Goal: Transaction & Acquisition: Purchase product/service

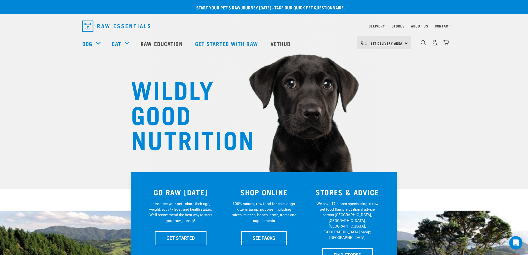
click at [390, 44] on span "Set Delivery Area" at bounding box center [387, 43] width 32 height 2
click at [368, 58] on link "[GEOGRAPHIC_DATA]" at bounding box center [383, 58] width 53 height 12
click at [434, 43] on img "dropdown navigation" at bounding box center [435, 43] width 6 height 6
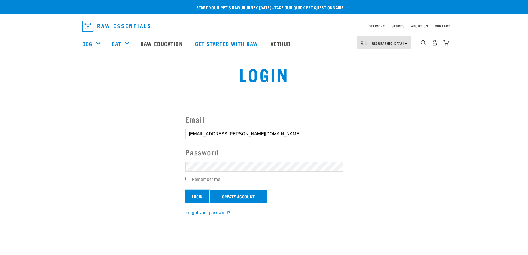
click at [197, 195] on input "Login" at bounding box center [197, 195] width 24 height 13
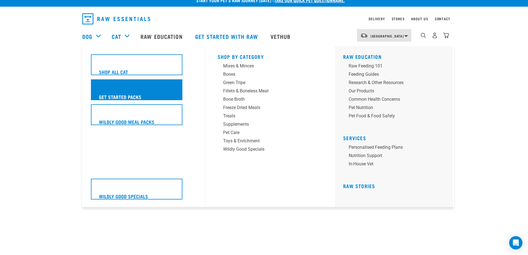
scroll to position [9, 0]
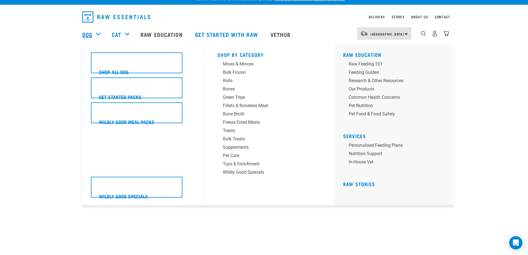
click at [88, 31] on link "Dog" at bounding box center [87, 34] width 10 height 8
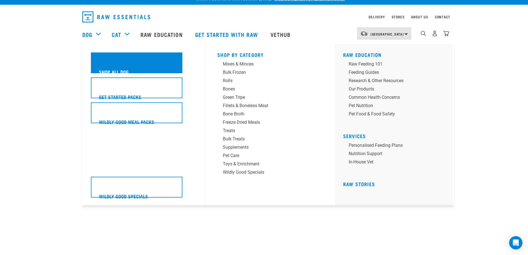
click at [112, 70] on h5 "Shop All Dog" at bounding box center [114, 71] width 30 height 7
click at [118, 70] on h5 "Shop All Dog" at bounding box center [114, 71] width 30 height 7
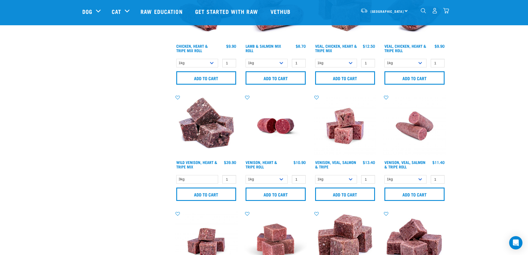
scroll to position [647, 0]
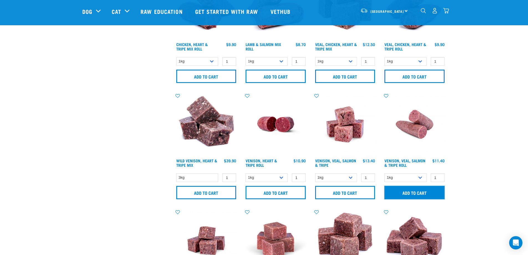
click at [415, 193] on input "Add to cart" at bounding box center [415, 192] width 60 height 13
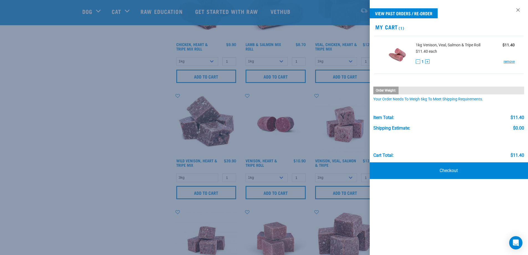
click at [210, 192] on div at bounding box center [264, 127] width 528 height 255
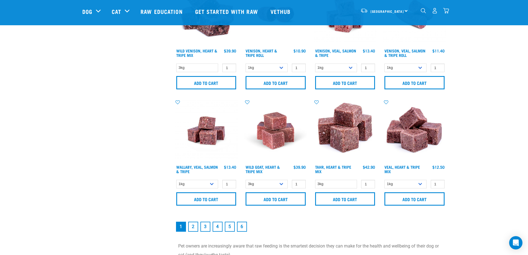
scroll to position [767, 0]
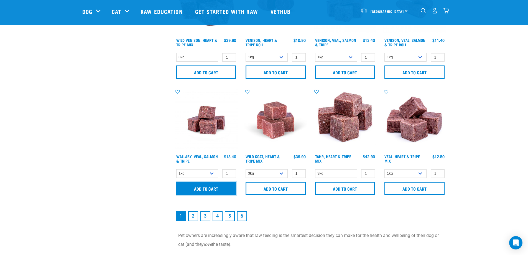
click at [200, 188] on input "Add to cart" at bounding box center [206, 188] width 60 height 13
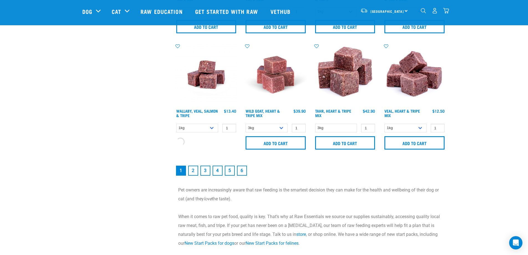
scroll to position [813, 0]
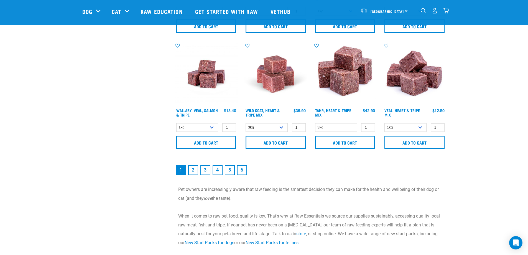
click at [193, 170] on link "2" at bounding box center [193, 170] width 10 height 10
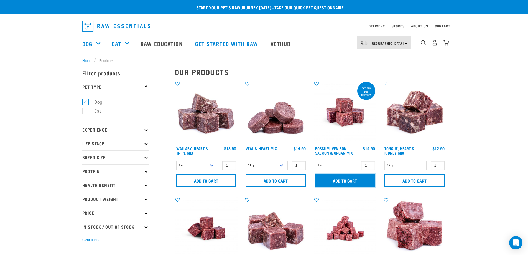
click at [335, 183] on input "Add to cart" at bounding box center [345, 180] width 60 height 13
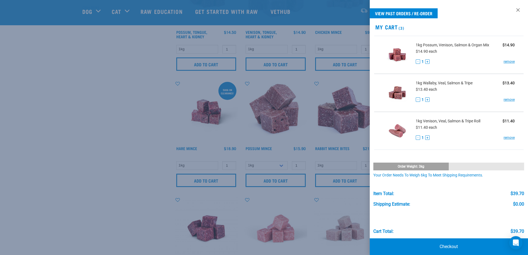
scroll to position [203, 0]
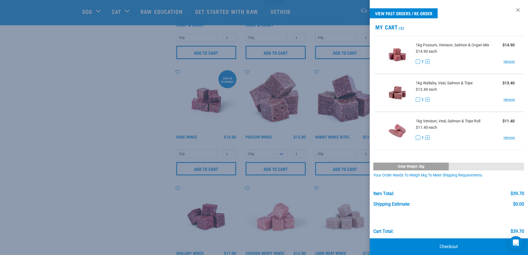
click at [345, 200] on div at bounding box center [264, 127] width 528 height 255
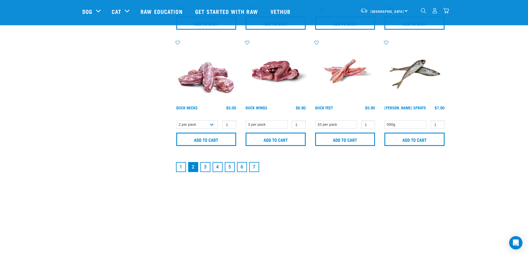
scroll to position [823, 0]
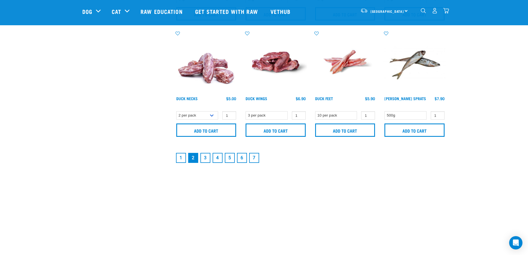
click at [205, 154] on link "3" at bounding box center [205, 158] width 10 height 10
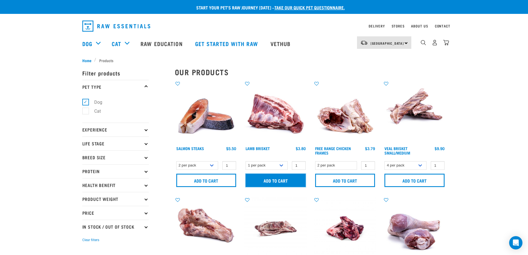
click at [268, 176] on input "Add to cart" at bounding box center [276, 180] width 60 height 13
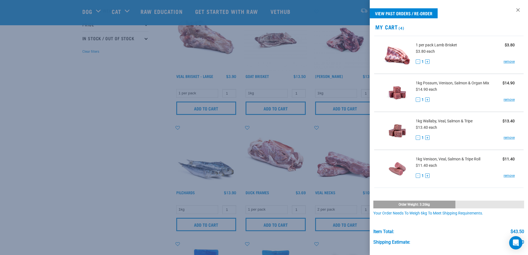
scroll to position [148, 0]
click at [325, 221] on div at bounding box center [264, 127] width 528 height 255
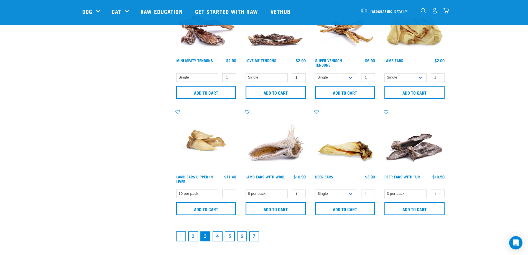
scroll to position [758, 0]
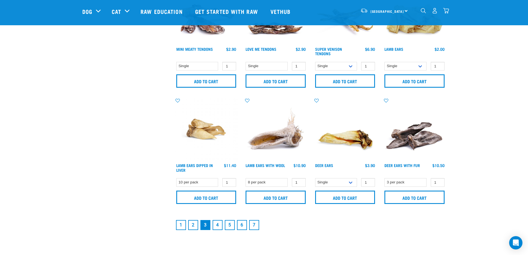
click at [216, 226] on link "4" at bounding box center [218, 225] width 10 height 10
click at [218, 225] on link "4" at bounding box center [218, 225] width 10 height 10
click at [186, 228] on li "1" at bounding box center [181, 225] width 12 height 12
click at [181, 225] on link "1" at bounding box center [181, 225] width 10 height 10
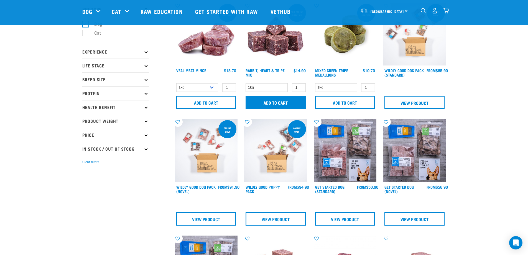
scroll to position [37, 0]
click at [266, 100] on input "Add to cart" at bounding box center [276, 102] width 60 height 13
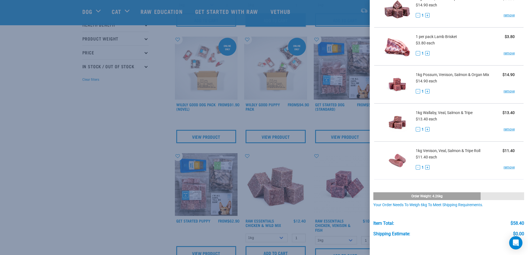
scroll to position [111, 0]
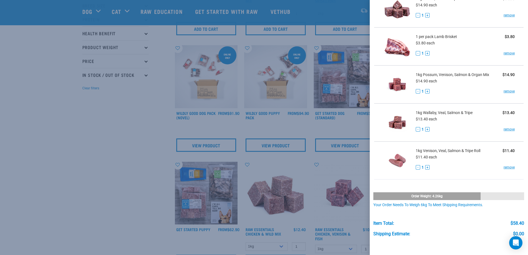
click at [139, 131] on div at bounding box center [264, 127] width 528 height 255
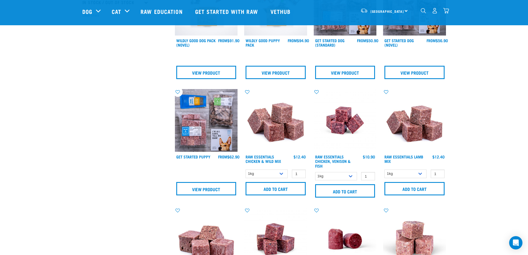
scroll to position [185, 0]
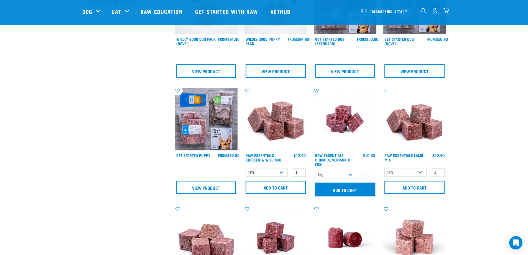
click at [343, 192] on input "Add to cart" at bounding box center [345, 189] width 60 height 13
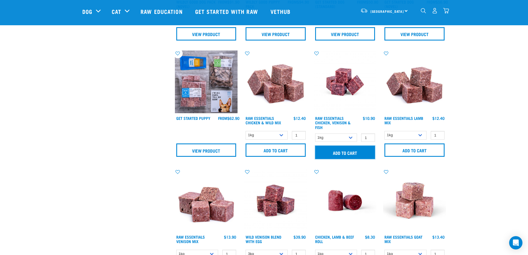
scroll to position [250, 0]
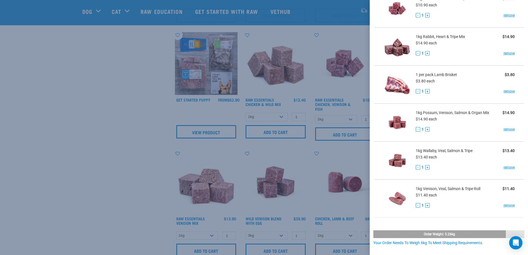
click at [353, 151] on div at bounding box center [264, 127] width 528 height 255
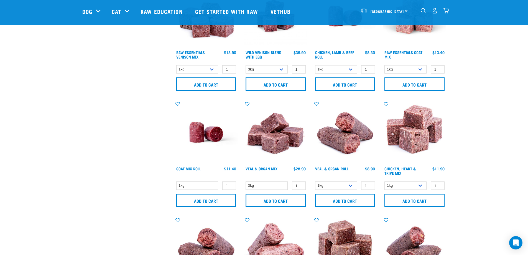
scroll to position [407, 0]
click at [279, 203] on input "Add to cart" at bounding box center [276, 199] width 60 height 13
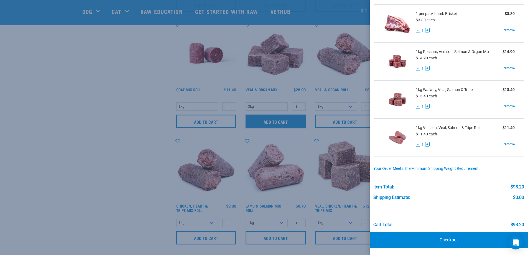
scroll to position [490, 0]
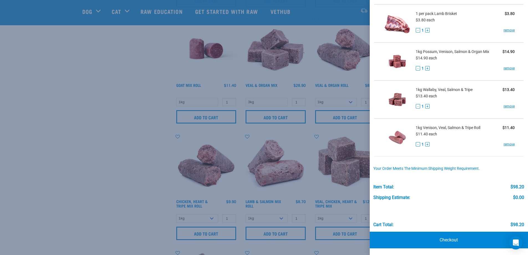
click at [131, 120] on div at bounding box center [264, 127] width 528 height 255
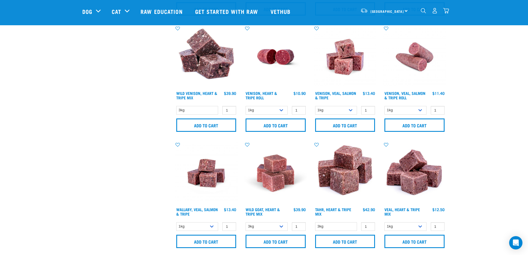
scroll to position [721, 0]
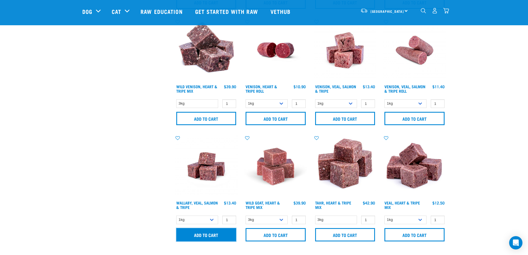
click at [208, 232] on input "Add to cart" at bounding box center [206, 234] width 60 height 13
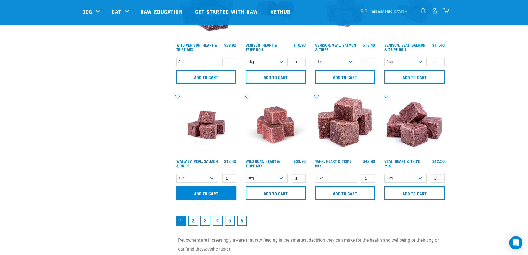
scroll to position [767, 0]
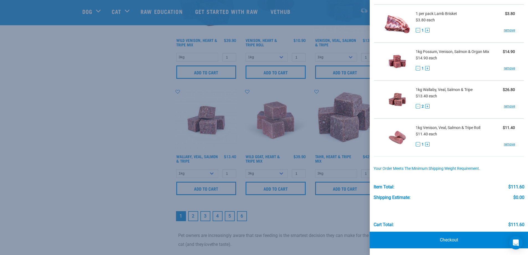
click at [350, 211] on div at bounding box center [264, 127] width 528 height 255
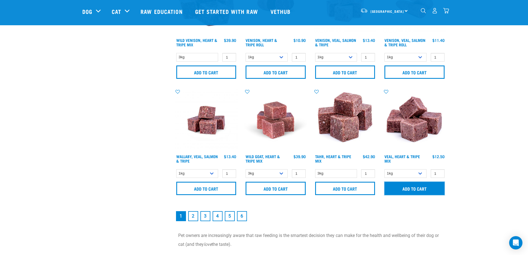
click at [410, 188] on input "Add to cart" at bounding box center [415, 188] width 60 height 13
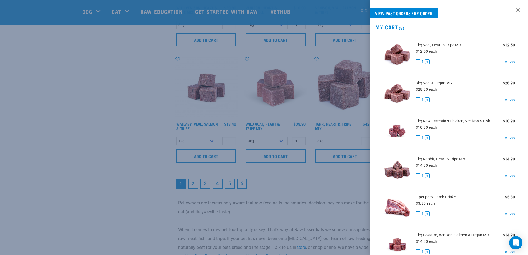
scroll to position [785, 0]
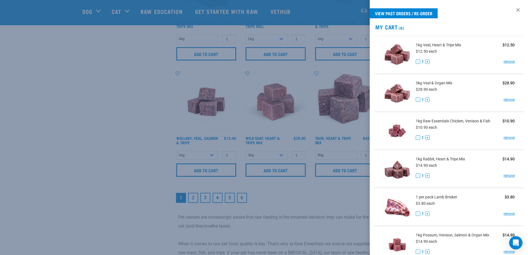
click at [207, 198] on div at bounding box center [264, 127] width 528 height 255
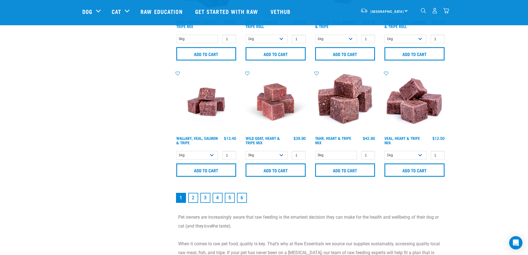
click at [207, 198] on link "3" at bounding box center [205, 198] width 10 height 10
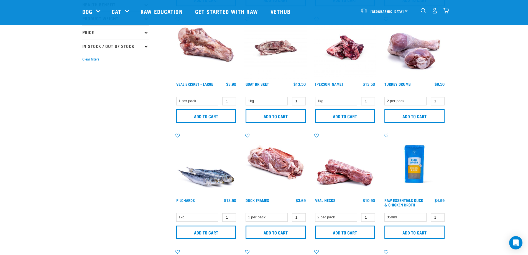
scroll to position [148, 0]
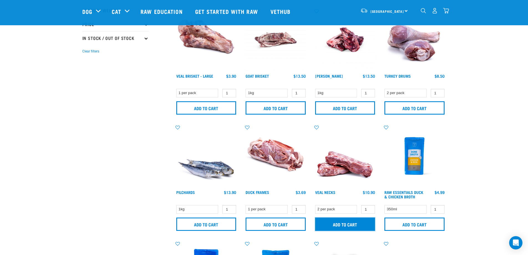
click at [334, 222] on input "Add to cart" at bounding box center [345, 223] width 60 height 13
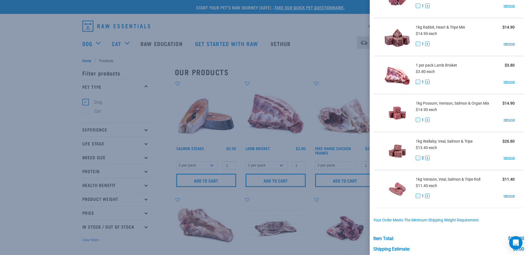
scroll to position [175, 0]
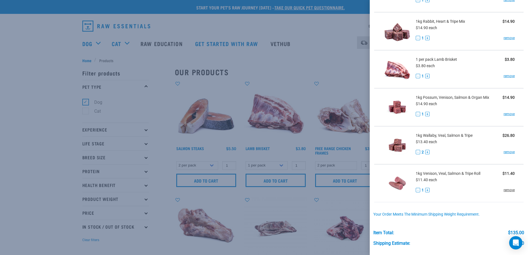
click at [504, 190] on link "remove" at bounding box center [509, 189] width 11 height 5
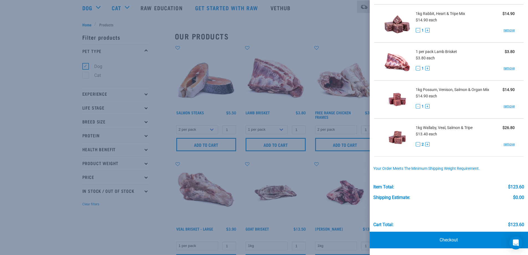
scroll to position [37, 0]
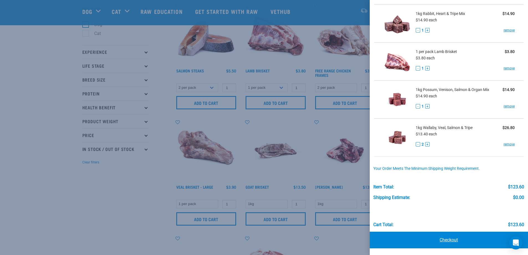
click at [458, 236] on link "Checkout" at bounding box center [449, 239] width 159 height 17
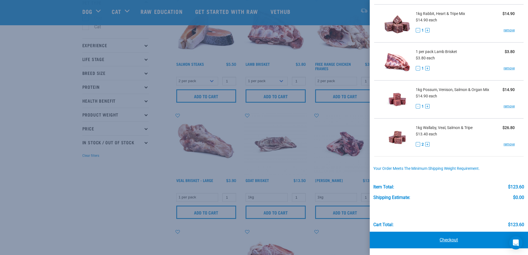
scroll to position [46, 0]
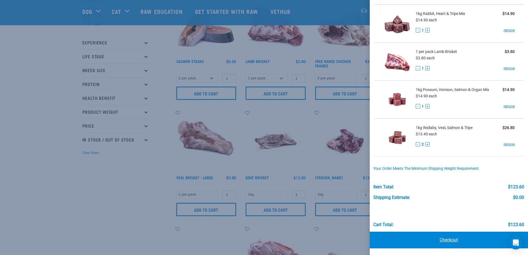
click at [454, 239] on link "Checkout" at bounding box center [449, 239] width 159 height 17
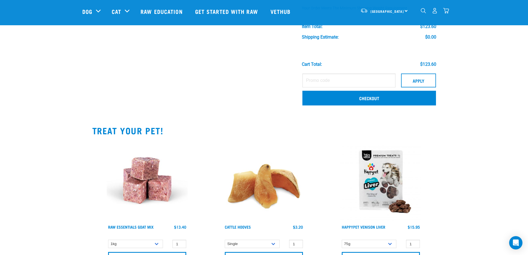
scroll to position [342, 0]
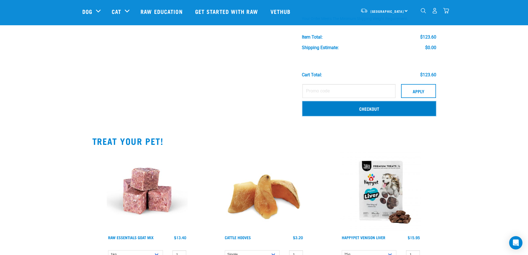
click at [350, 111] on link "Checkout" at bounding box center [369, 108] width 134 height 14
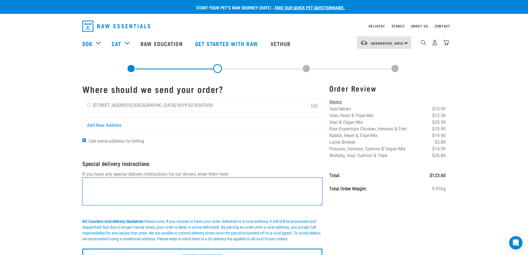
click at [98, 192] on textarea at bounding box center [202, 191] width 240 height 28
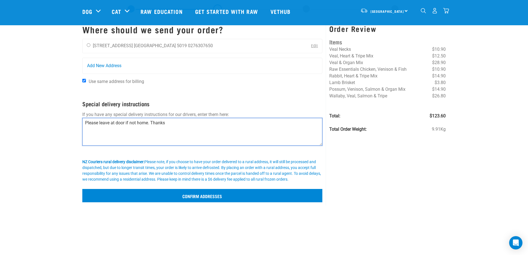
scroll to position [19, 0]
type textarea "Please leave at door if not home. Thanks"
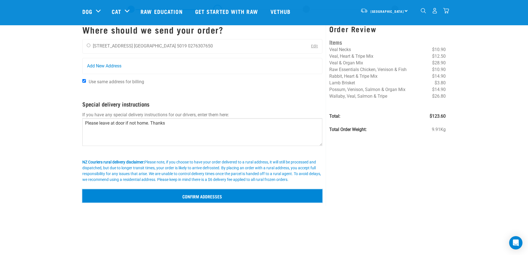
click at [204, 192] on input "Confirm addresses" at bounding box center [202, 195] width 240 height 13
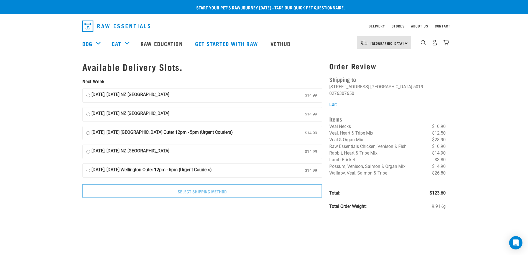
click at [89, 96] on input "[DATE], [DATE] NZ [GEOGRAPHIC_DATA] $14.99" at bounding box center [88, 95] width 4 height 8
radio input "true"
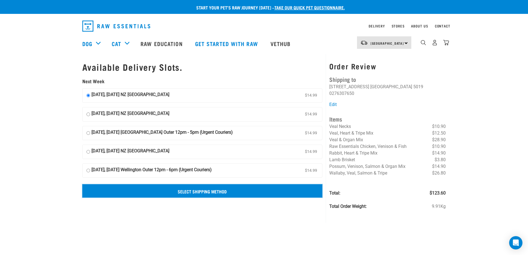
click at [198, 188] on input "Select Shipping Method" at bounding box center [202, 190] width 240 height 13
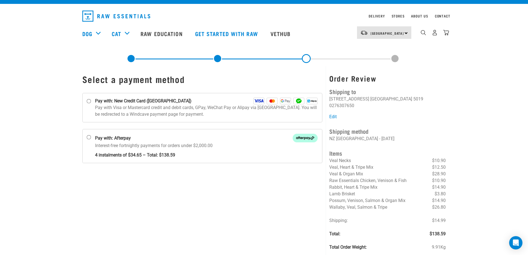
scroll to position [9, 0]
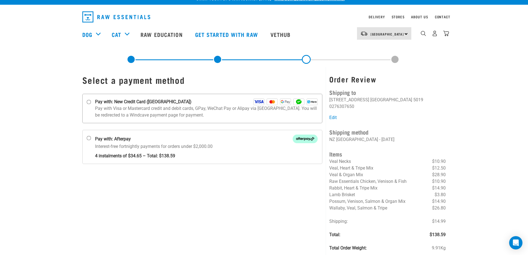
click at [89, 102] on input "Pay with: New Credit Card ([GEOGRAPHIC_DATA])" at bounding box center [88, 102] width 4 height 4
radio input "true"
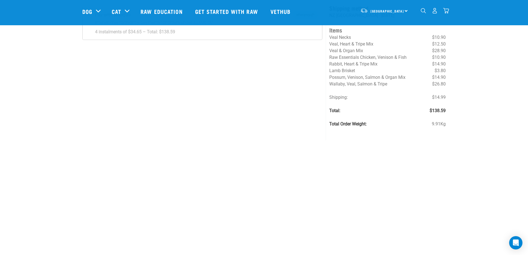
scroll to position [101, 0]
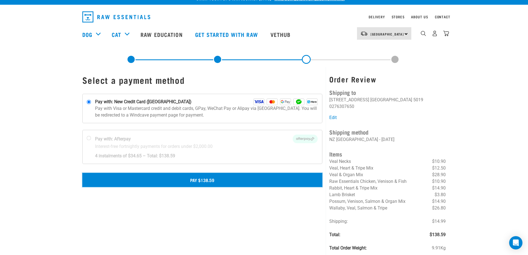
click at [213, 180] on button "Pay $138.59" at bounding box center [202, 180] width 240 height 14
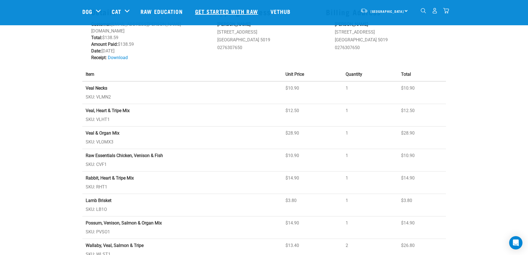
scroll to position [46, 0]
